Goal: Information Seeking & Learning: Learn about a topic

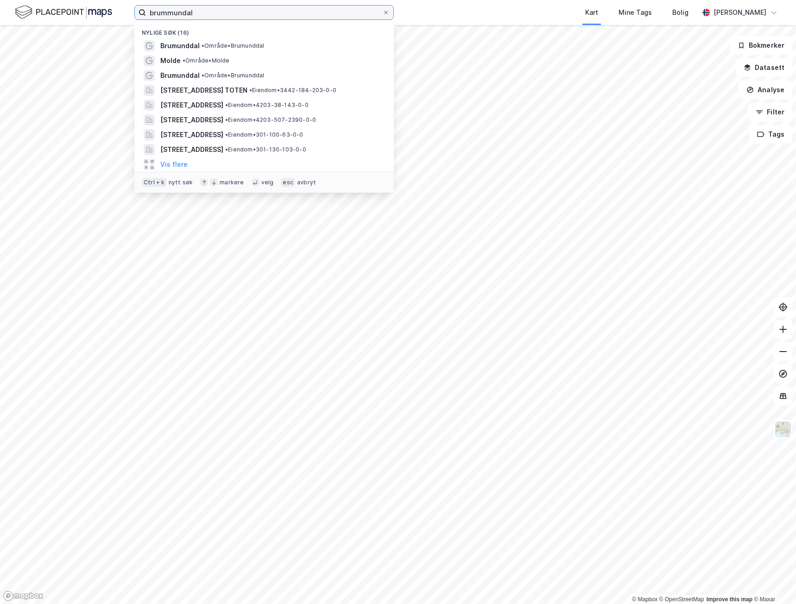
drag, startPoint x: 212, startPoint y: 14, endPoint x: 133, endPoint y: 11, distance: 78.3
click at [133, 11] on div "brummundal Nylige søk (16) [GEOGRAPHIC_DATA] • Område • Brumunddal Molde • Områ…" at bounding box center [398, 12] width 796 height 25
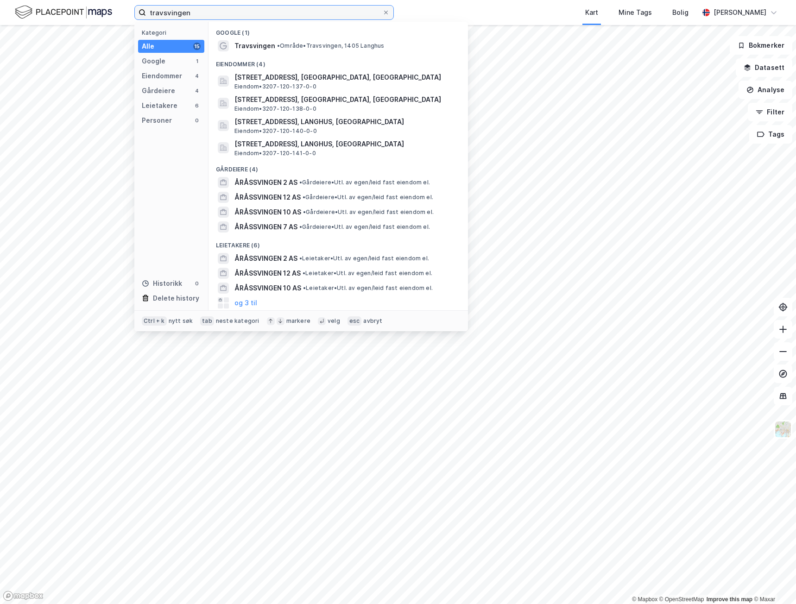
type input "travsvingen"
click at [257, 48] on span "Travsvingen" at bounding box center [254, 45] width 41 height 11
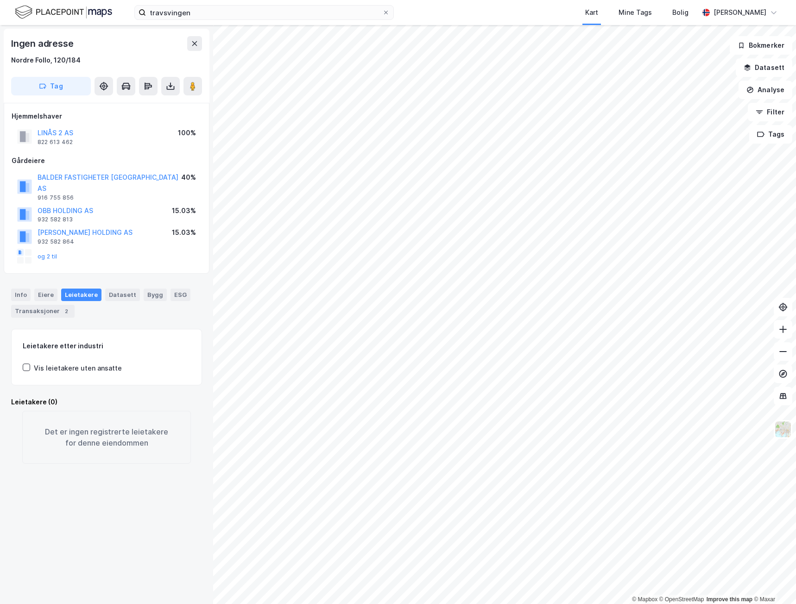
click at [50, 305] on div "Transaksjoner 2" at bounding box center [42, 311] width 63 height 13
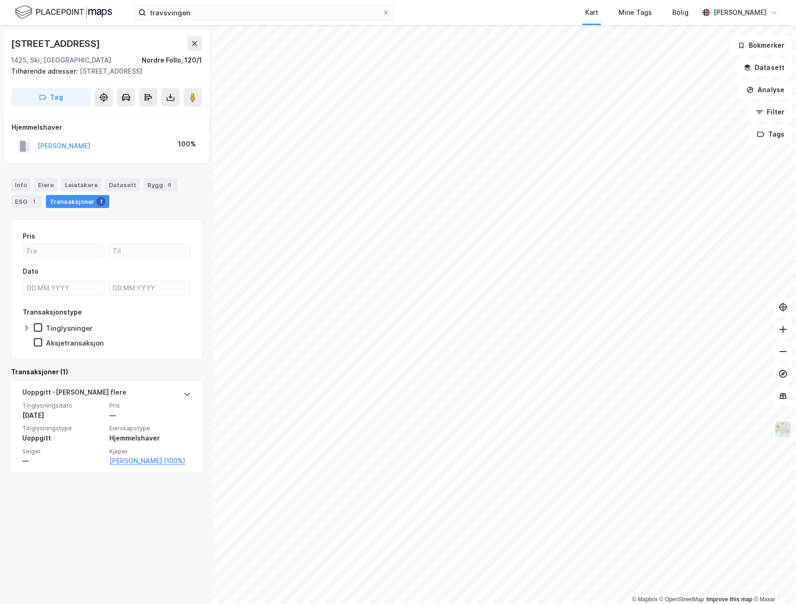
click at [150, 328] on link "[PERSON_NAME] (100%)" at bounding box center [150, 460] width 82 height 11
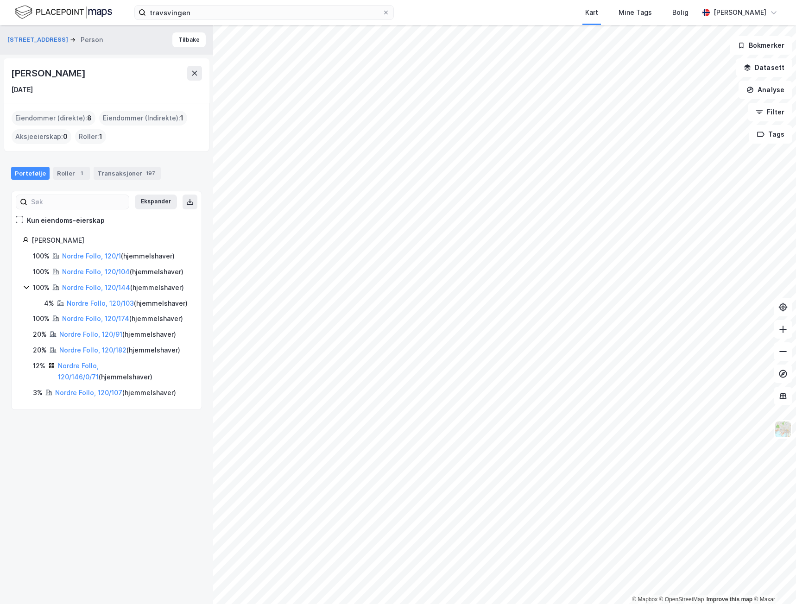
click at [193, 75] on icon at bounding box center [194, 73] width 5 height 5
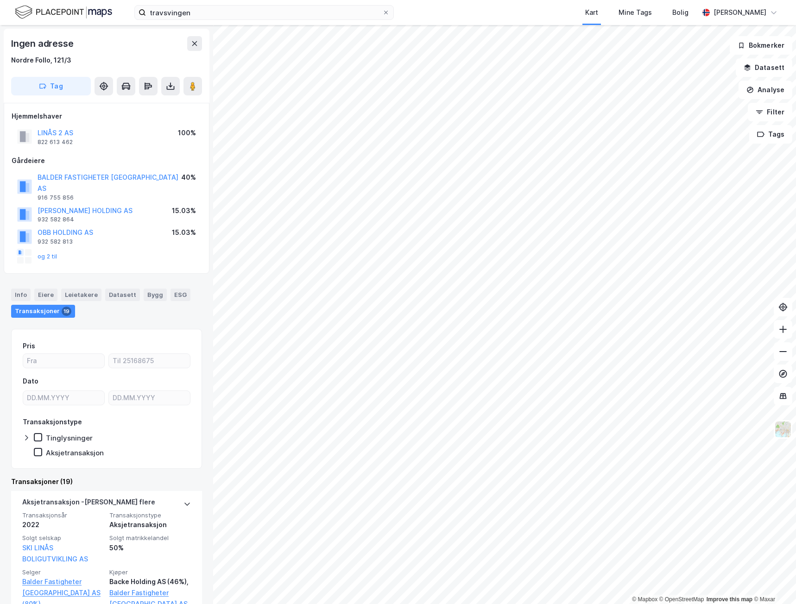
click at [0, 0] on button "og 2 til" at bounding box center [0, 0] width 0 height 0
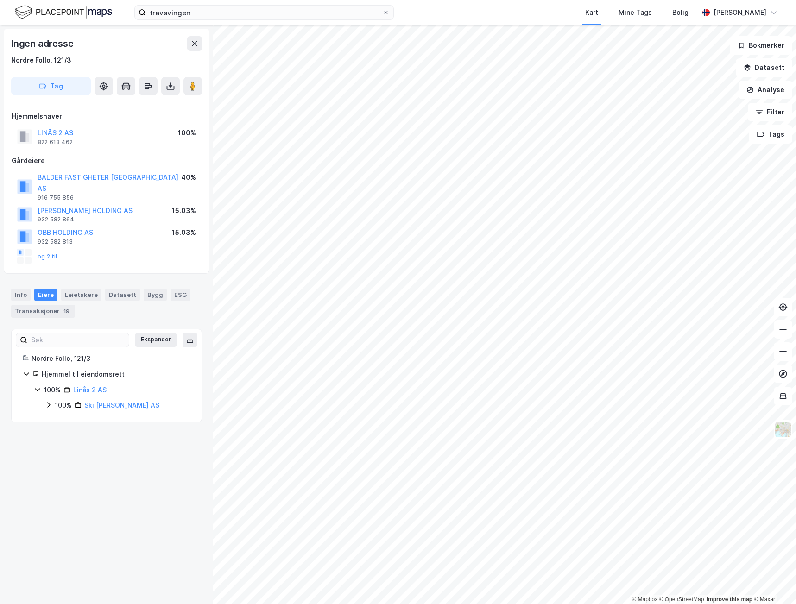
click at [23, 305] on div "Transaksjoner 19" at bounding box center [43, 311] width 64 height 13
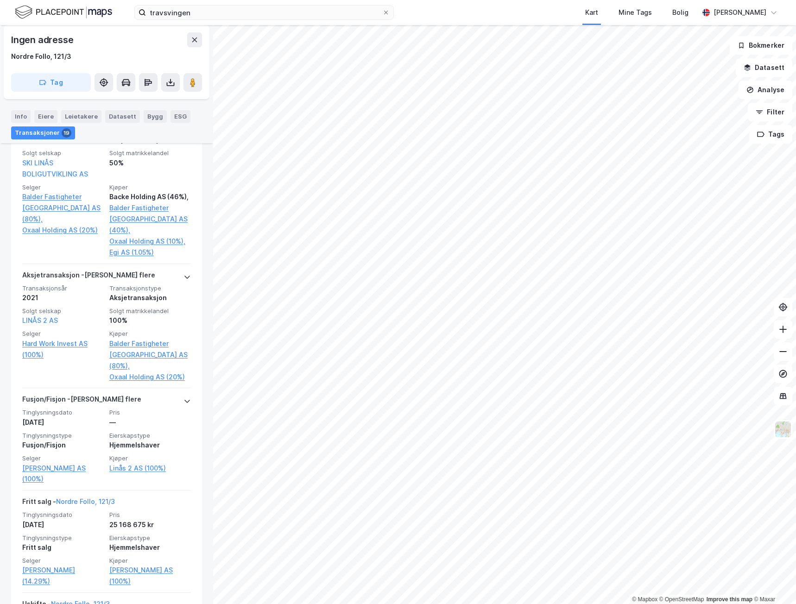
scroll to position [371, 0]
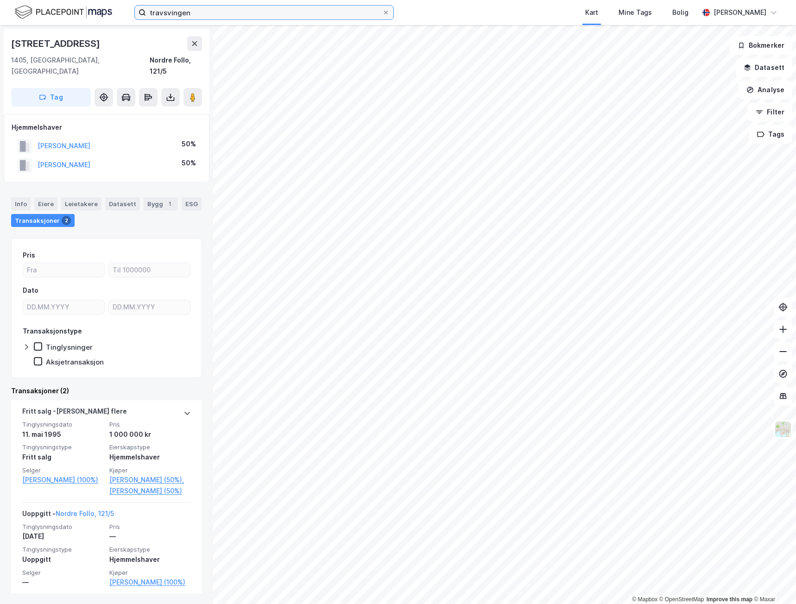
click at [310, 17] on input "travsvingen" at bounding box center [264, 13] width 236 height 14
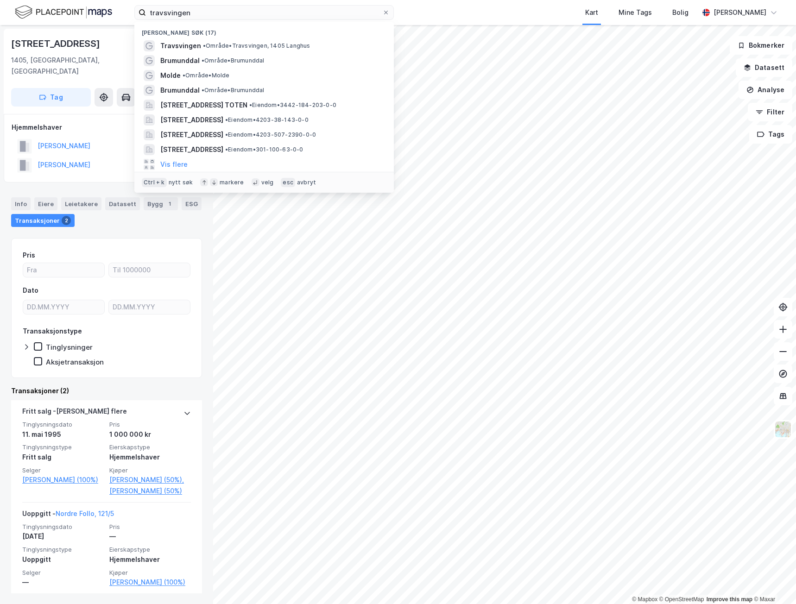
click at [234, 102] on span "[STREET_ADDRESS] TOTEN" at bounding box center [203, 105] width 87 height 11
